Goal: Transaction & Acquisition: Purchase product/service

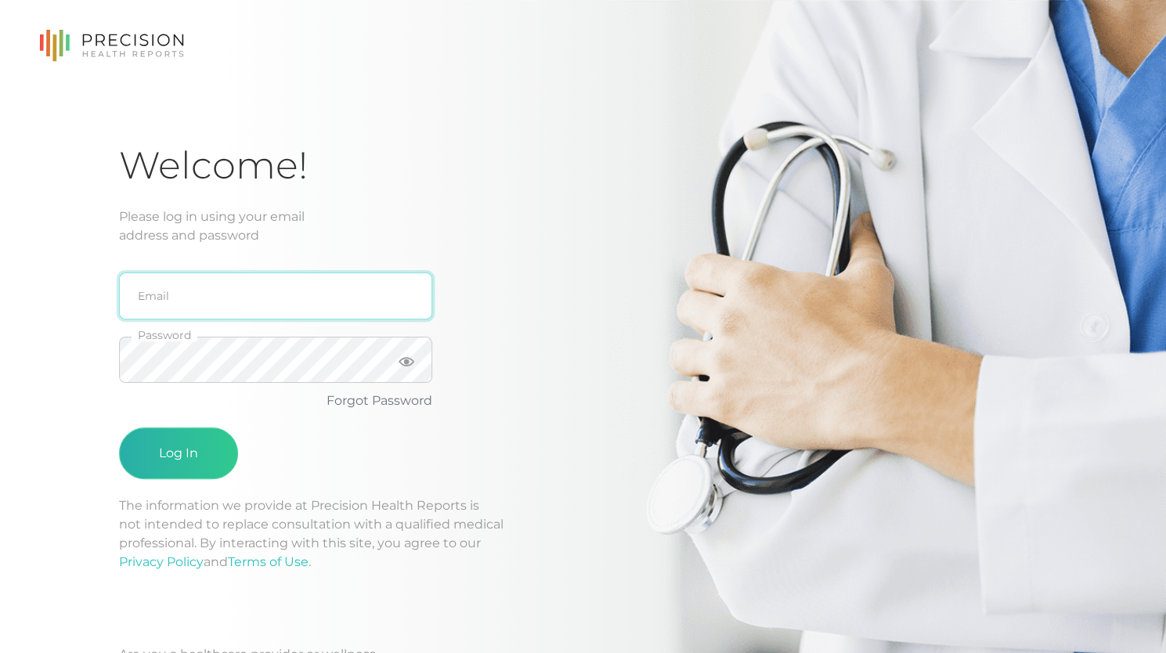
type input "[PERSON_NAME][EMAIL_ADDRESS][DOMAIN_NAME]"
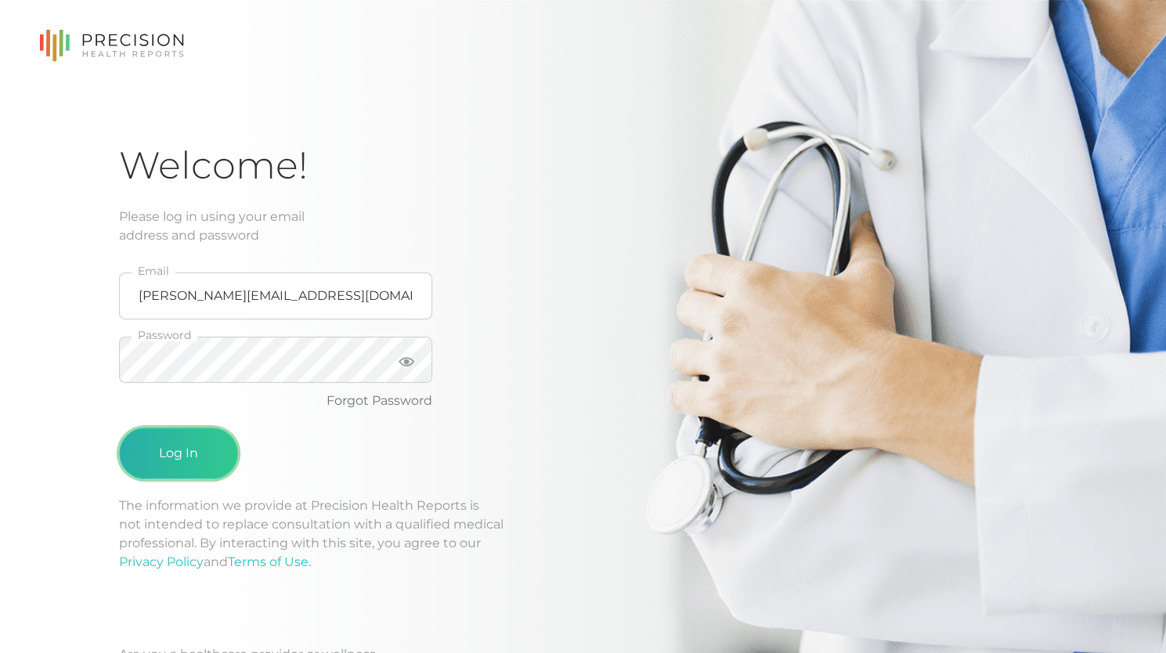
click at [179, 438] on button "Log In" at bounding box center [178, 454] width 119 height 52
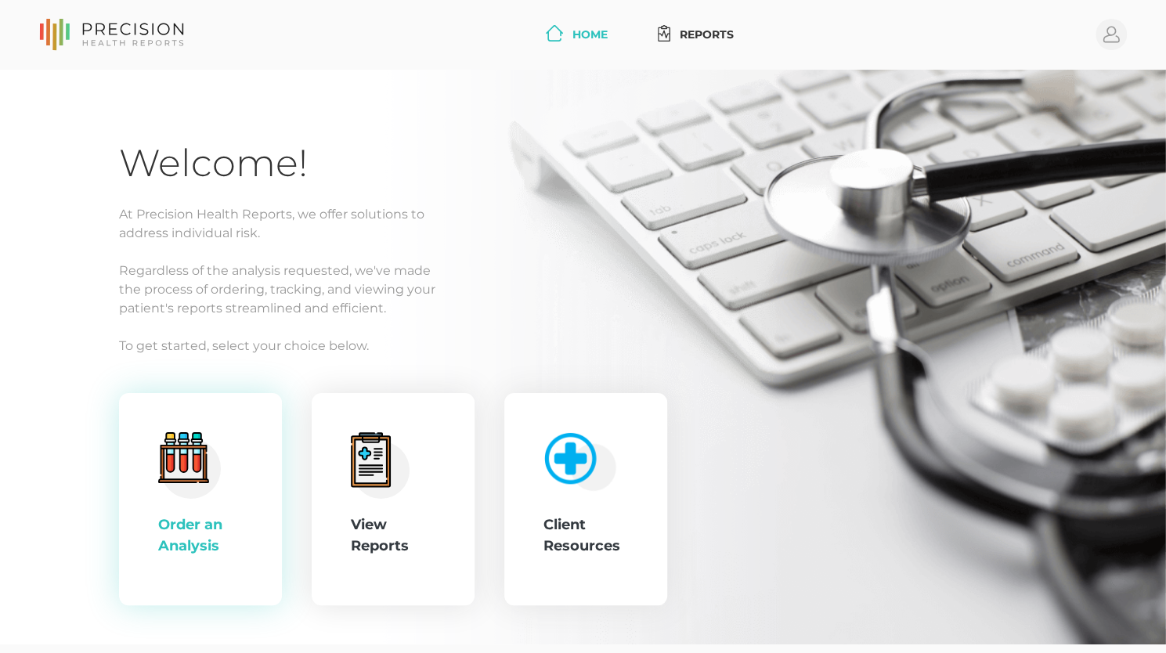
click at [219, 523] on div "Order an Analysis" at bounding box center [200, 535] width 85 height 42
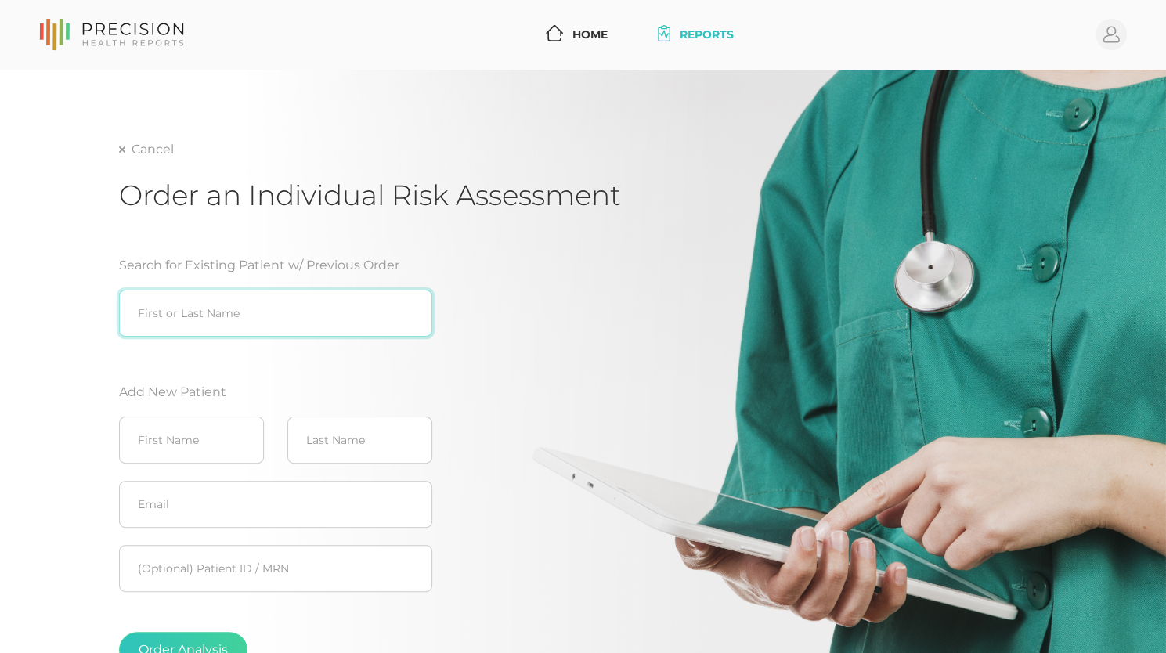
click at [233, 305] on input "search" at bounding box center [275, 313] width 313 height 47
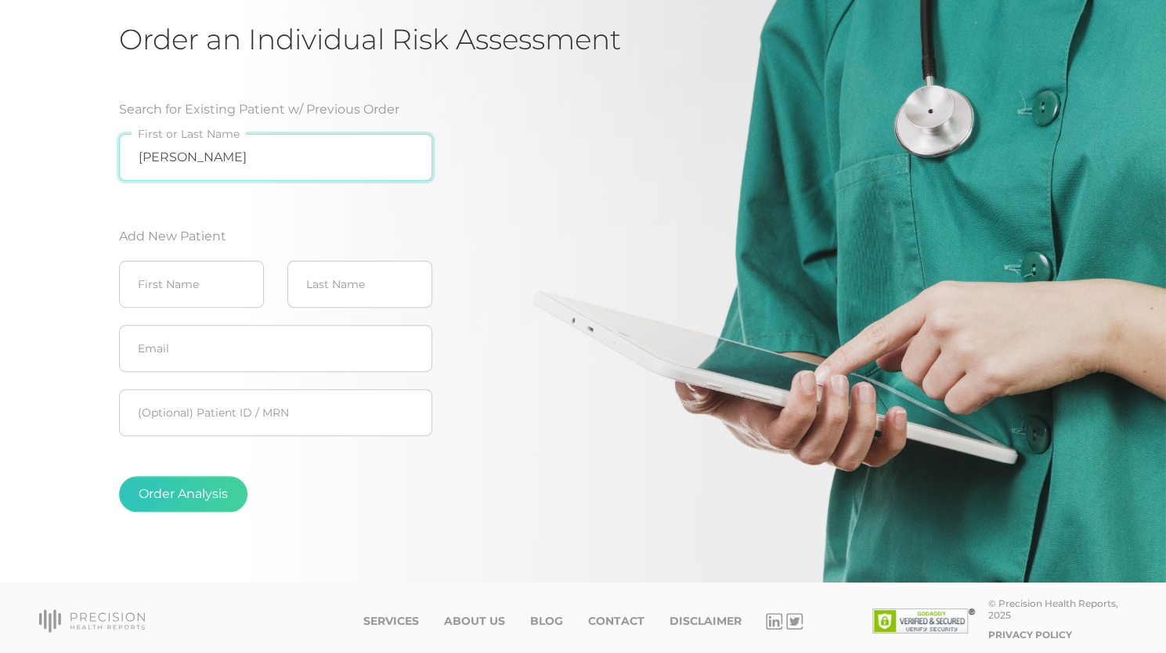
type input "[PERSON_NAME]"
click at [192, 289] on input "text" at bounding box center [191, 284] width 145 height 47
type input "[PERSON_NAME]"
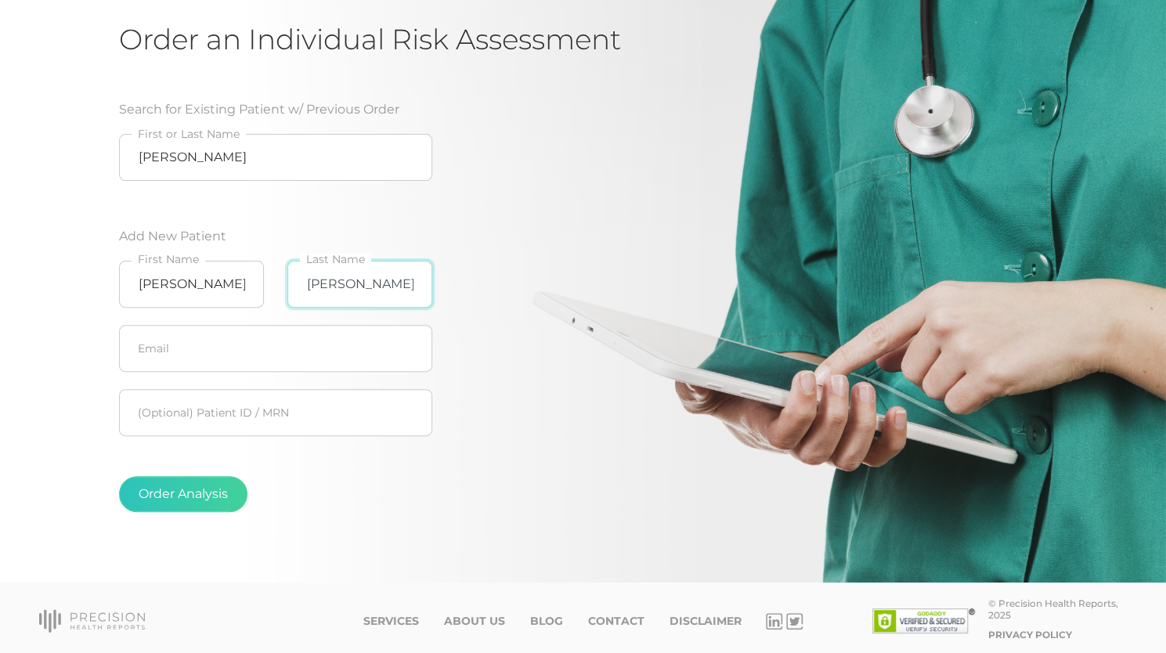
type input "[PERSON_NAME]"
click at [208, 366] on input "text" at bounding box center [275, 348] width 313 height 47
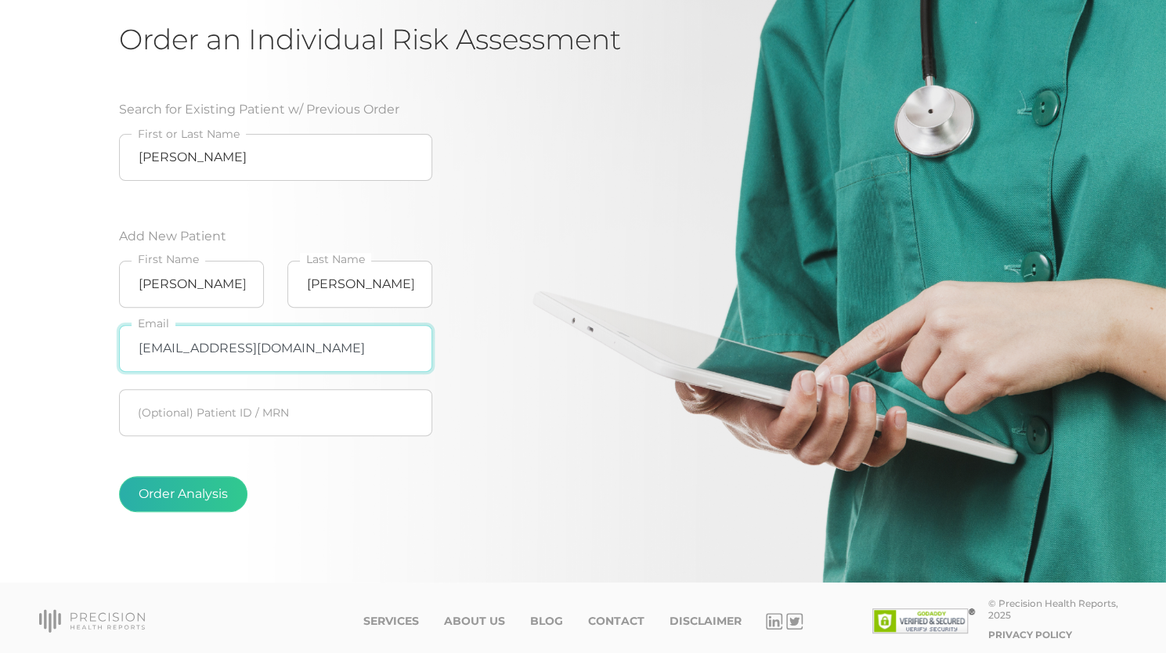
type input "[EMAIL_ADDRESS][DOMAIN_NAME]"
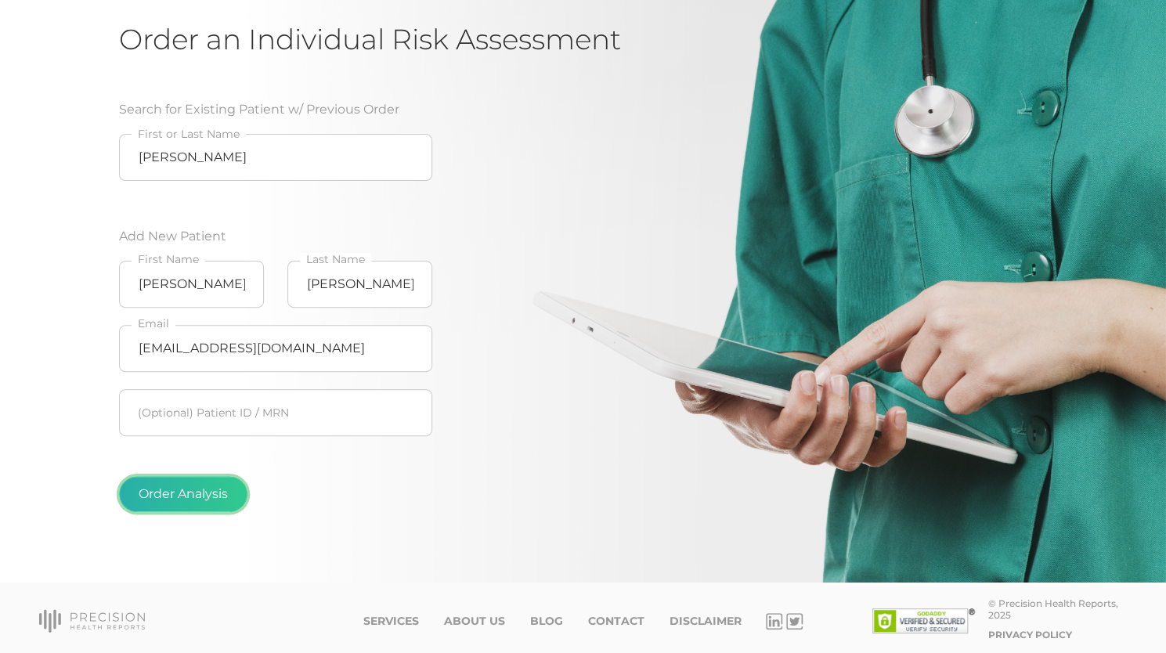
click at [199, 497] on button "Order Analysis" at bounding box center [183, 494] width 128 height 36
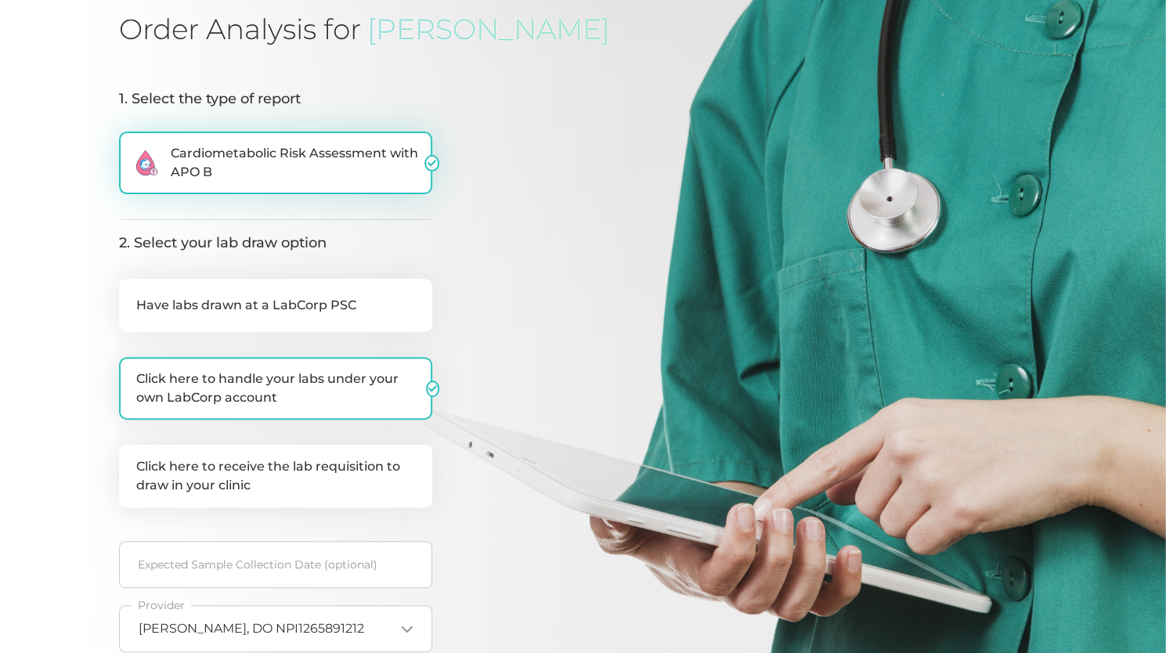
scroll to position [175, 0]
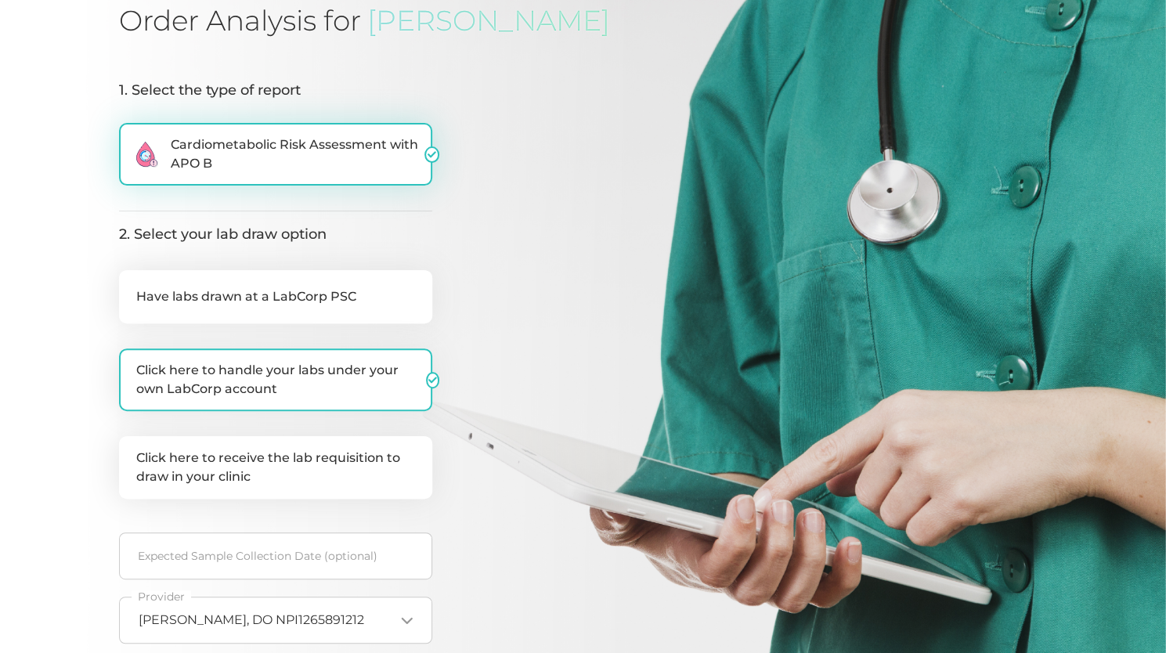
click at [211, 175] on label ".cls-2{fill:#fa759e}.cls-4{fill:#ffd7e5}.cls-8{fill:#3a2c60} Cardiometabolic Ri…" at bounding box center [275, 154] width 313 height 63
click at [132, 139] on input ".cls-2{fill:#fa759e}.cls-4{fill:#ffd7e5}.cls-8{fill:#3a2c60} Cardiometabolic Ri…" at bounding box center [125, 131] width 13 height 16
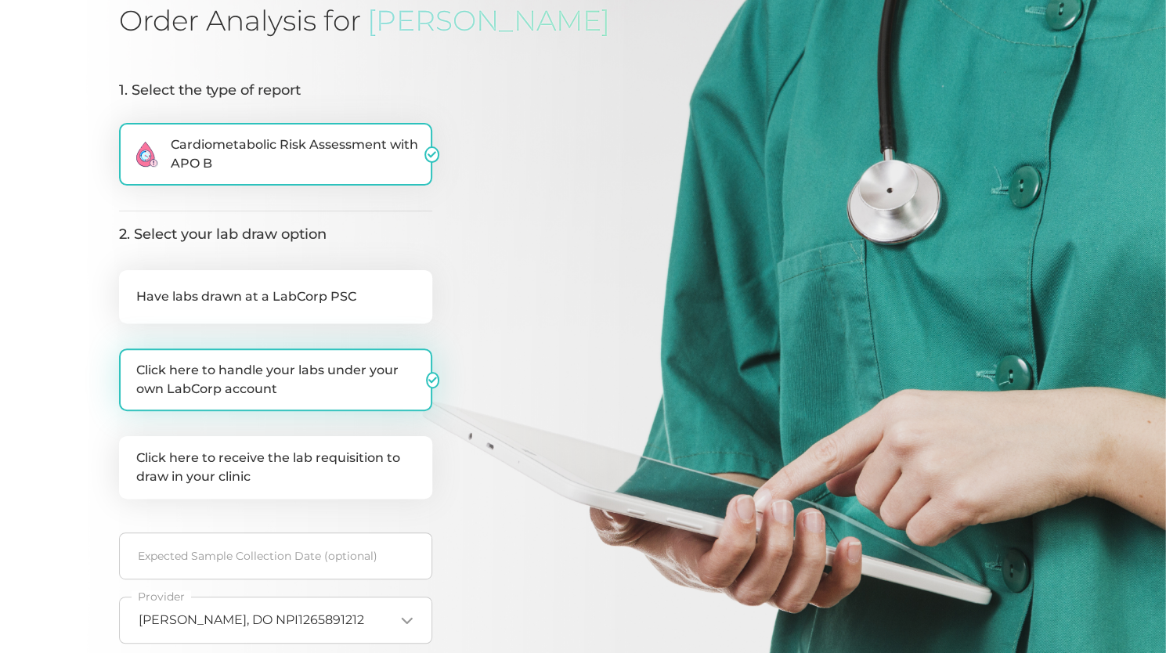
click at [223, 372] on label "Click here to handle your labs under your own LabCorp account" at bounding box center [275, 379] width 313 height 63
click at [132, 364] on input "Click here to handle your labs under your own LabCorp account" at bounding box center [125, 356] width 13 height 16
checkbox input "false"
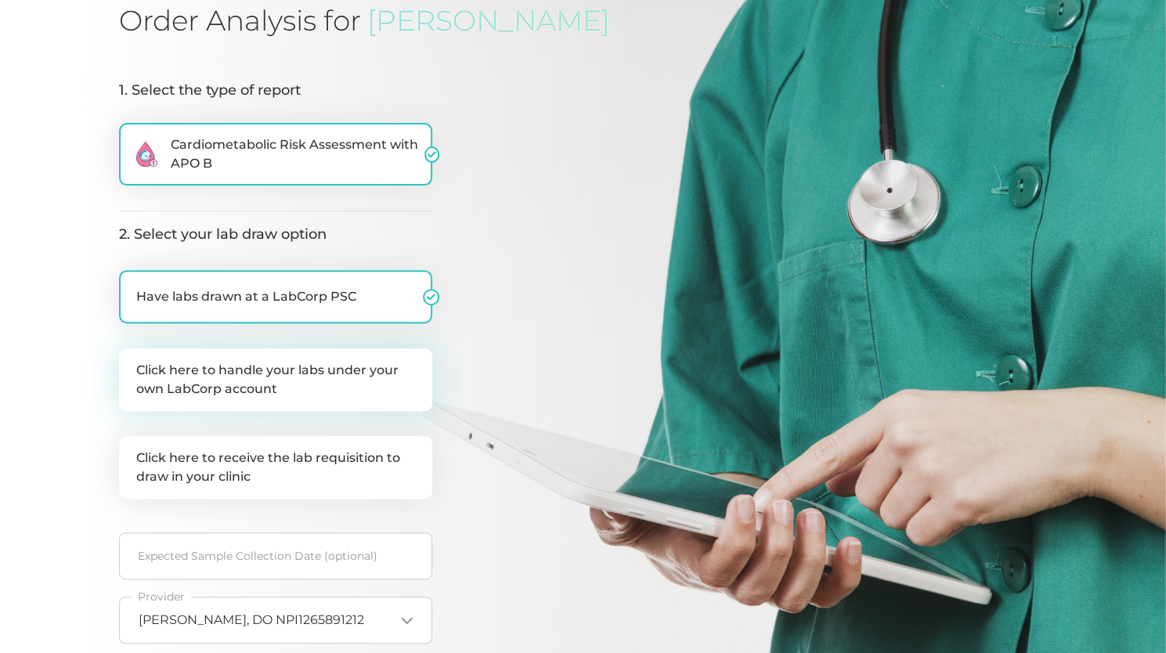
checkbox input "true"
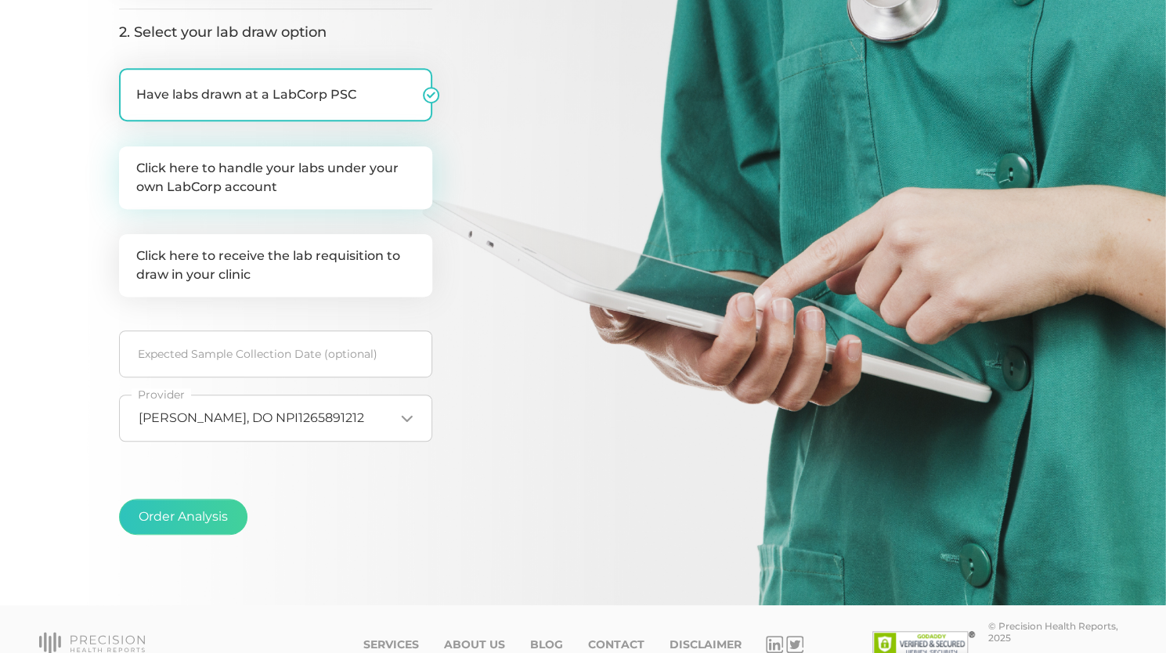
click at [323, 205] on label "Click here to handle your labs under your own LabCorp account" at bounding box center [275, 177] width 313 height 63
click at [132, 162] on input "Click here to handle your labs under your own LabCorp account" at bounding box center [125, 154] width 13 height 16
checkbox input "true"
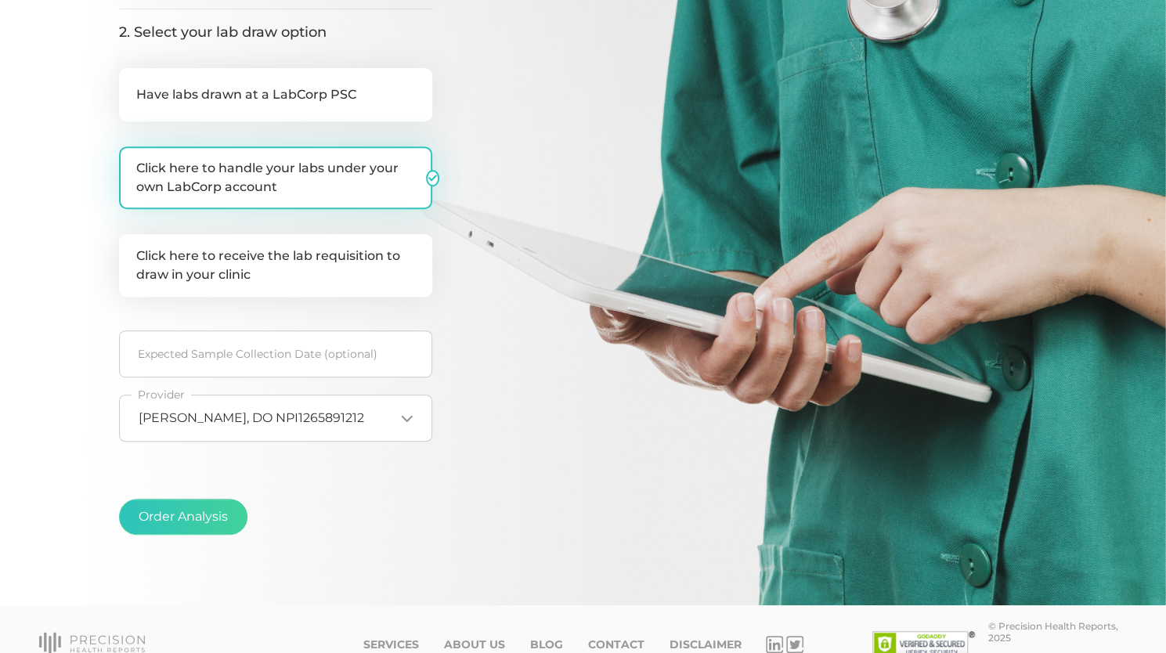
checkbox input "false"
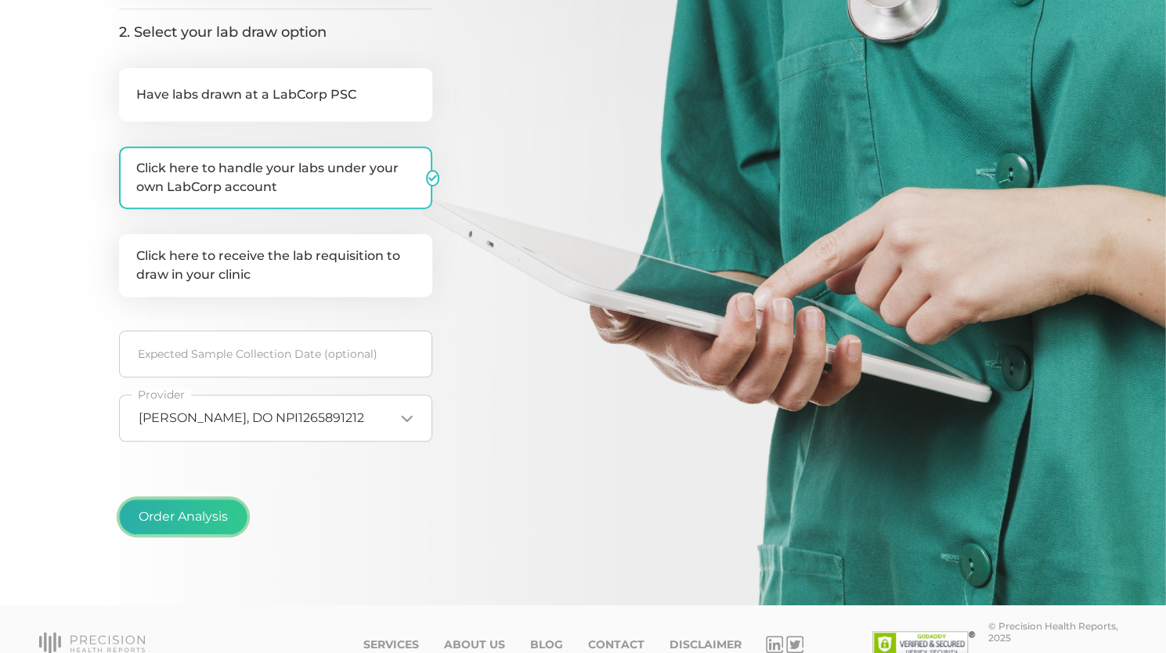
click at [217, 529] on button "Order Analysis" at bounding box center [183, 517] width 128 height 36
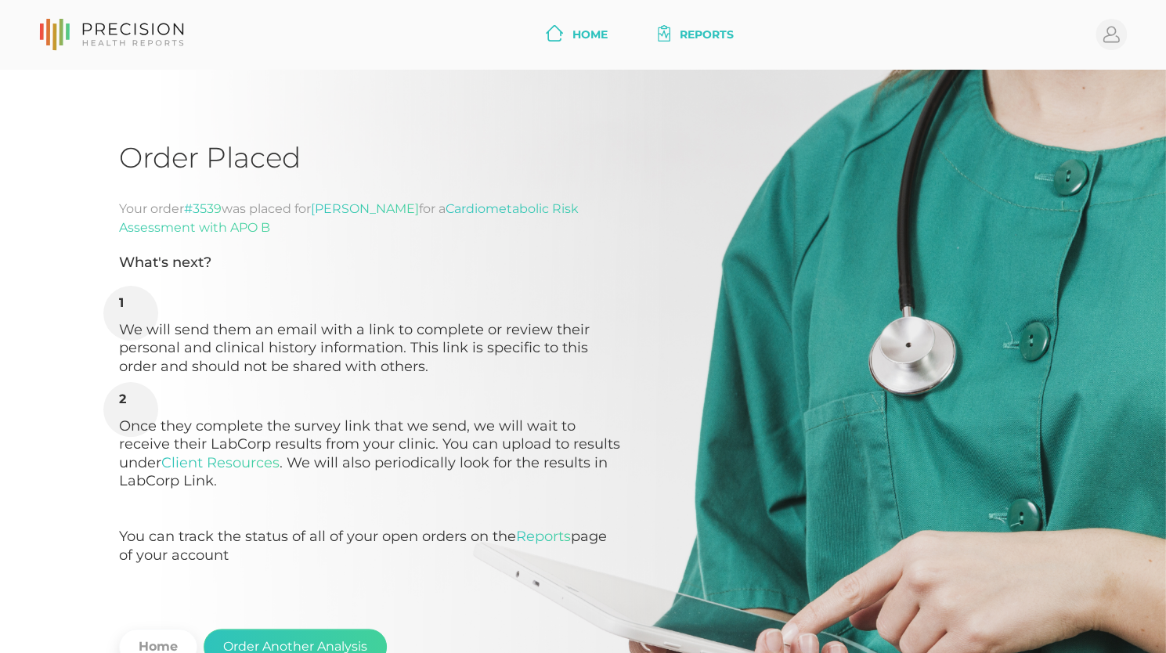
click at [556, 37] on icon at bounding box center [554, 33] width 17 height 16
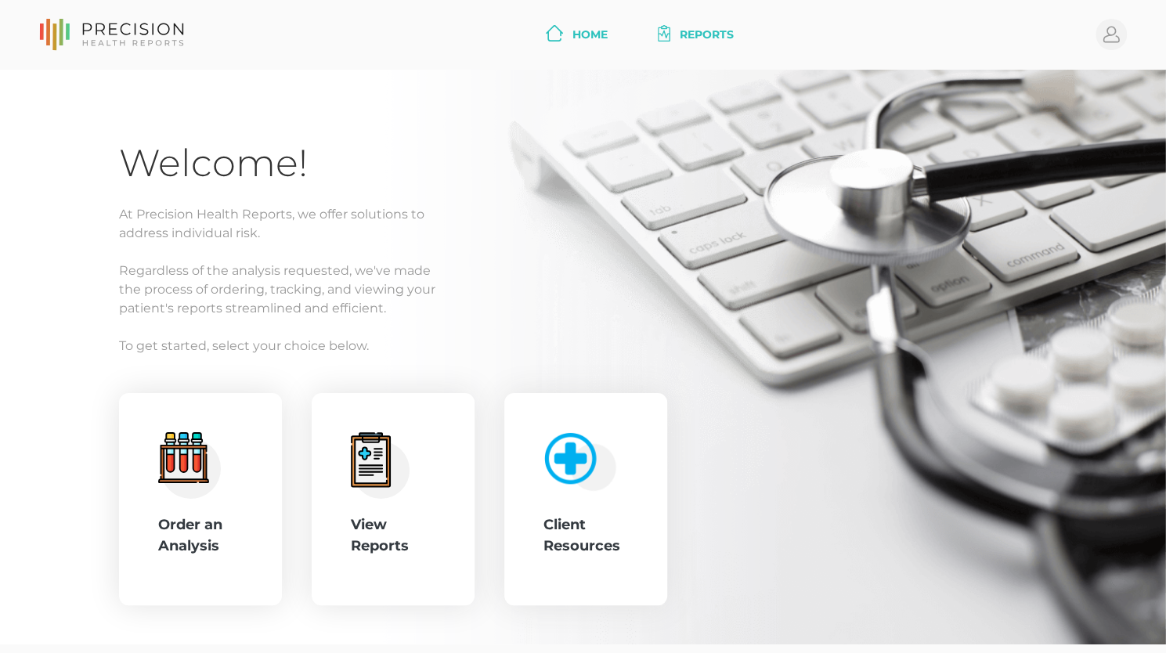
click at [715, 25] on link "Reports" at bounding box center [695, 34] width 88 height 29
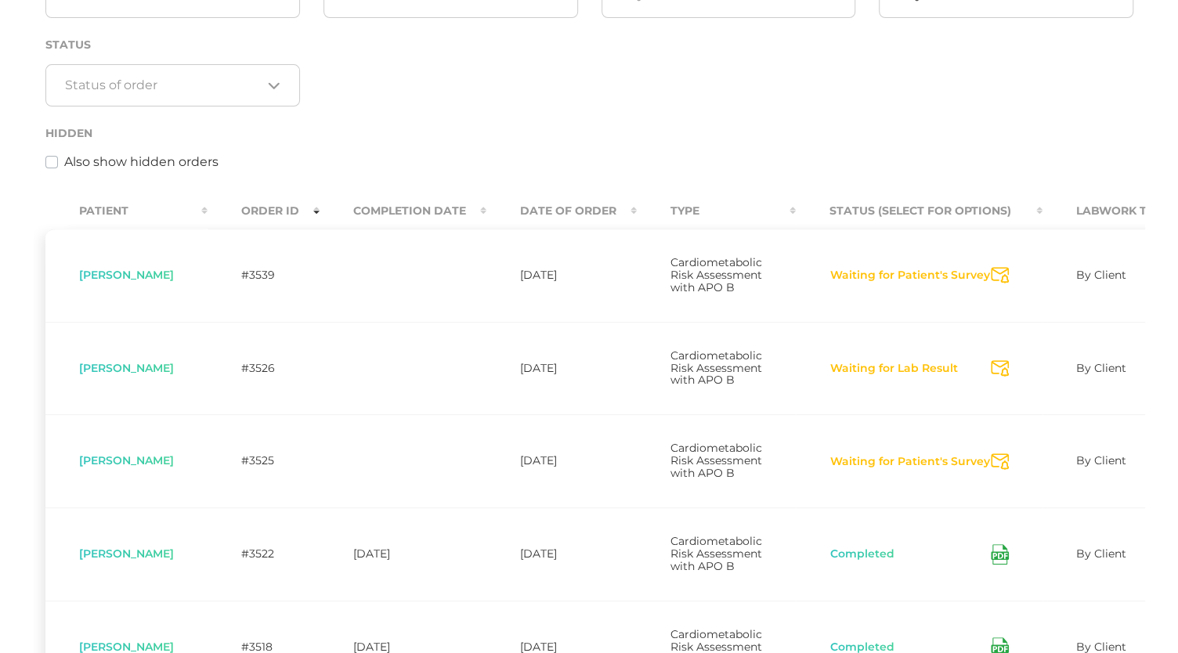
scroll to position [0, 180]
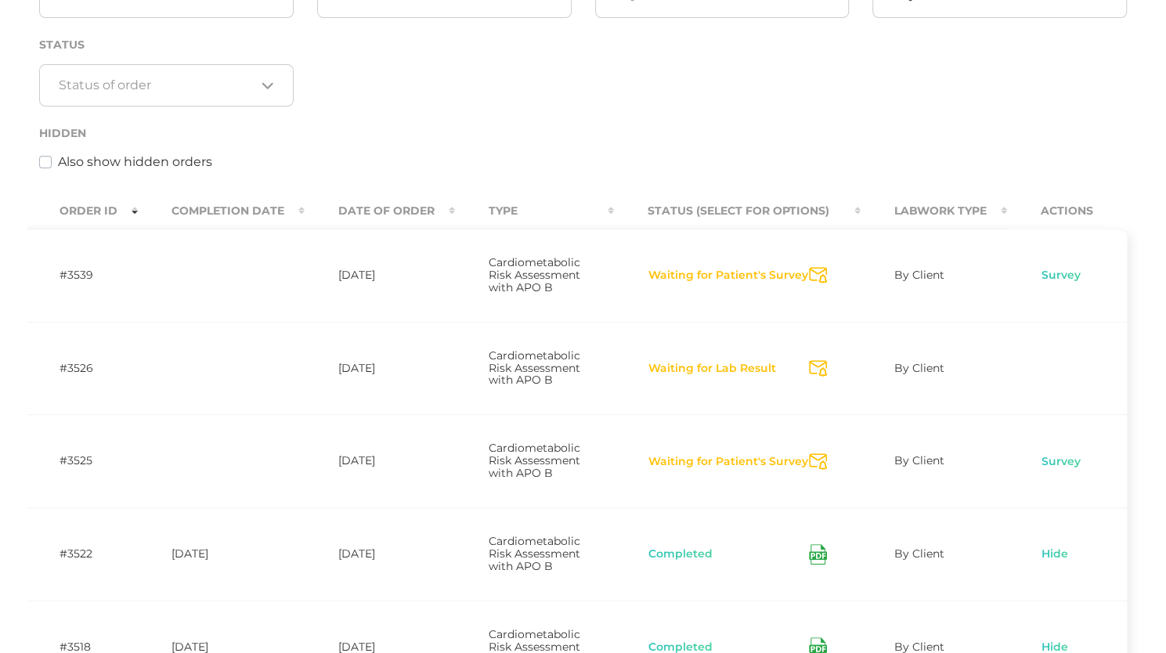
click at [780, 275] on button "Waiting for Patient's Survey" at bounding box center [728, 276] width 161 height 16
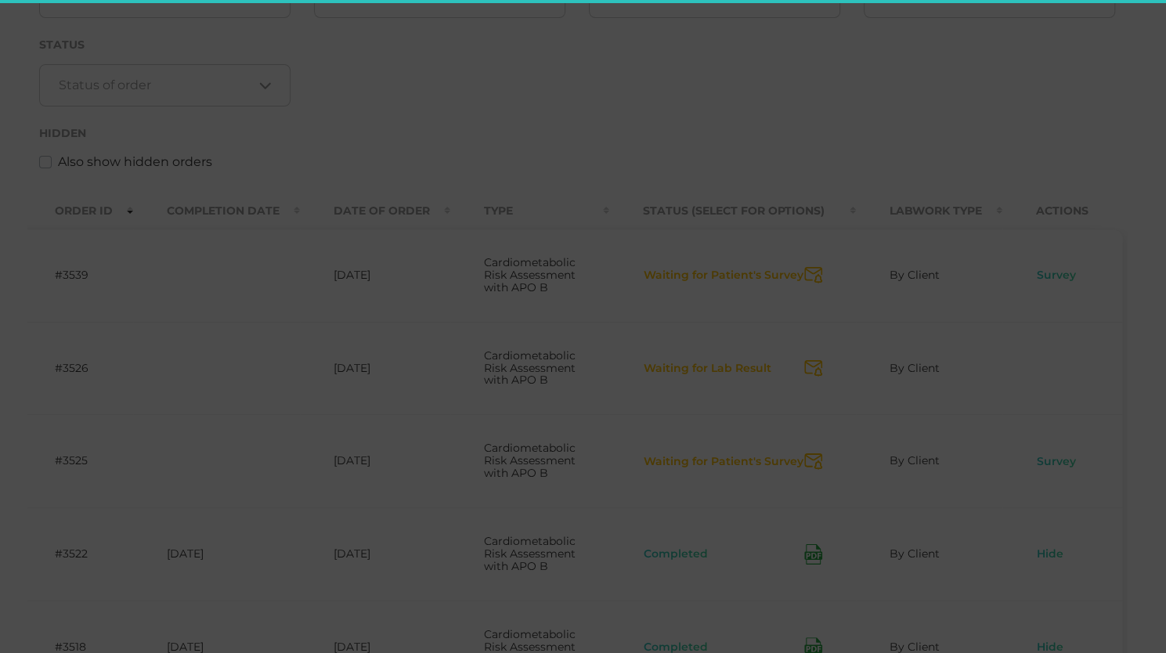
scroll to position [0, 179]
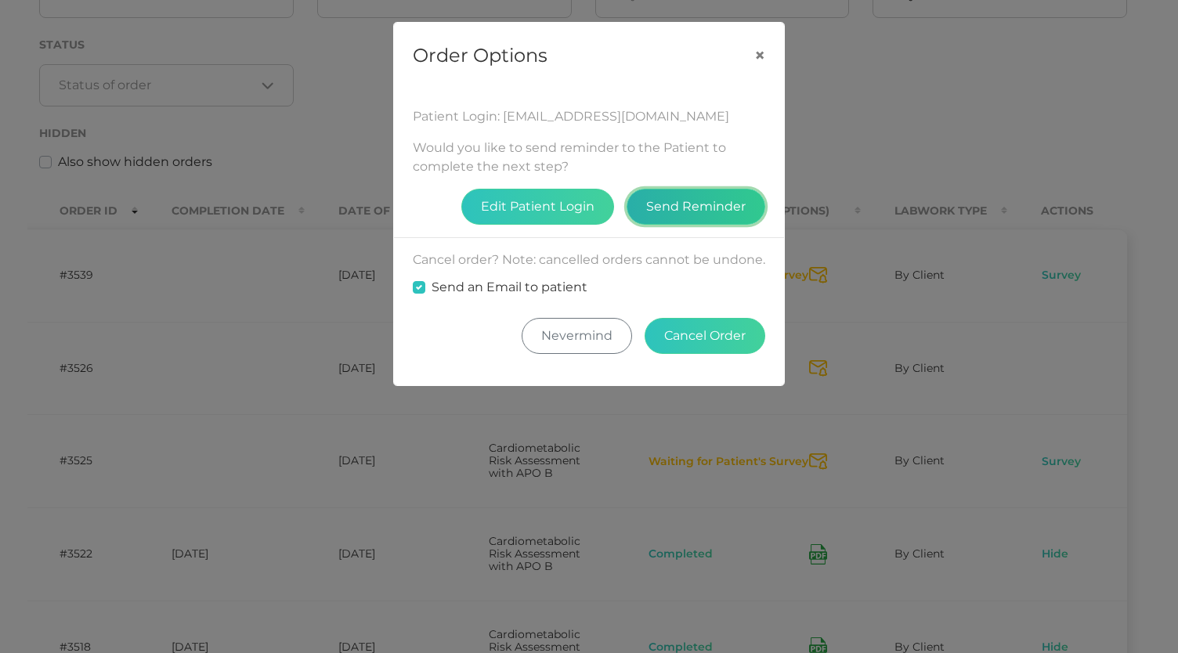
click at [706, 211] on button "Send Reminder" at bounding box center [695, 207] width 139 height 36
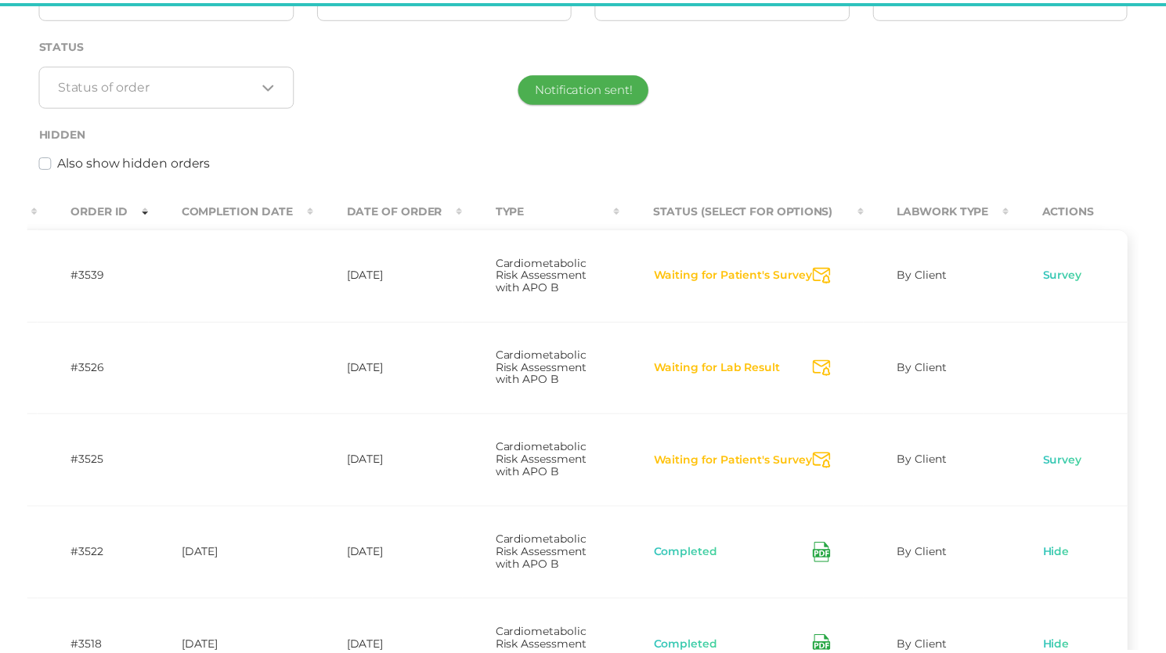
scroll to position [0, 168]
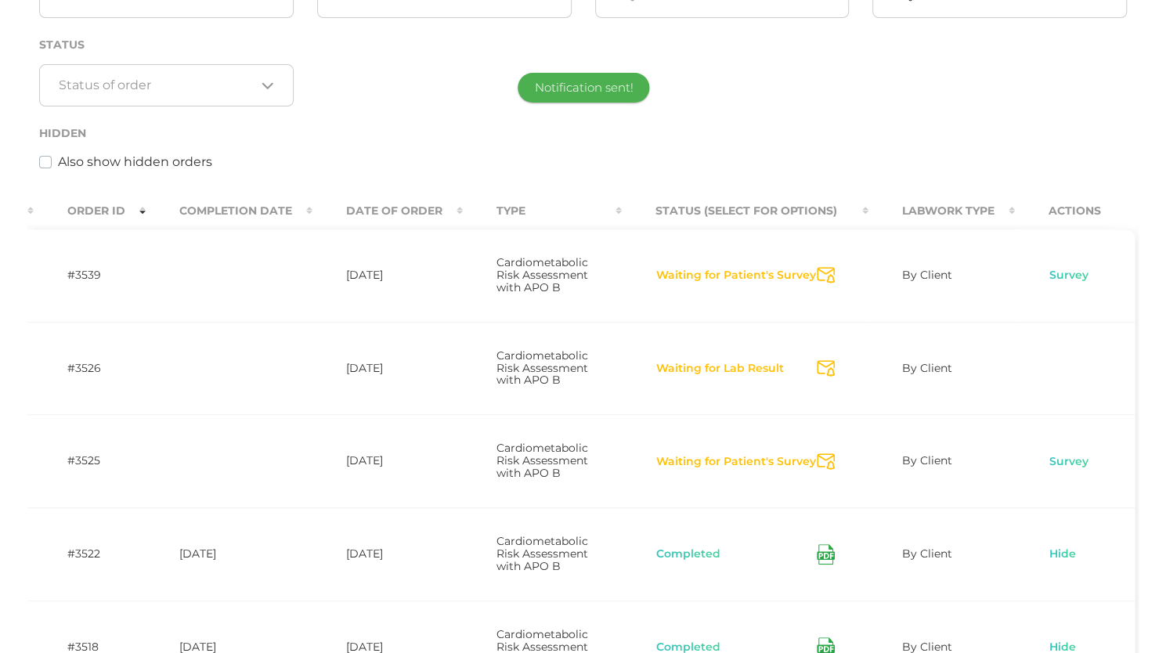
click at [799, 74] on div "Order ID Search Date of Order Type Any Loading... Status Loading... Hidden Also…" at bounding box center [582, 65] width 1111 height 247
